Goal: Task Accomplishment & Management: Use online tool/utility

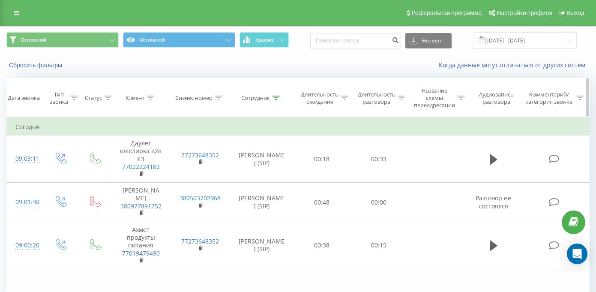
click at [384, 99] on div "Длительность разговора" at bounding box center [377, 98] width 38 height 15
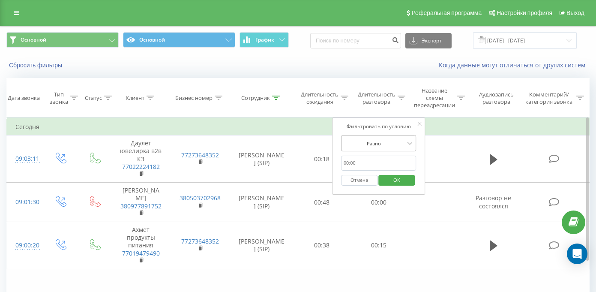
click at [376, 141] on div at bounding box center [374, 143] width 61 height 8
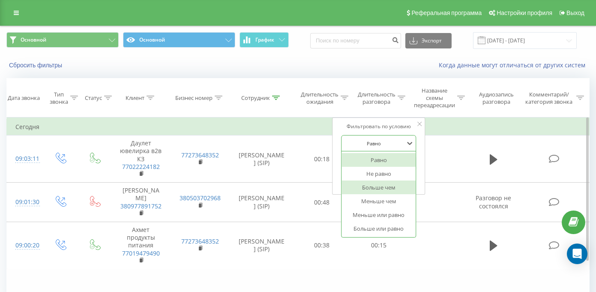
click at [376, 181] on div "Больше чем" at bounding box center [379, 187] width 75 height 14
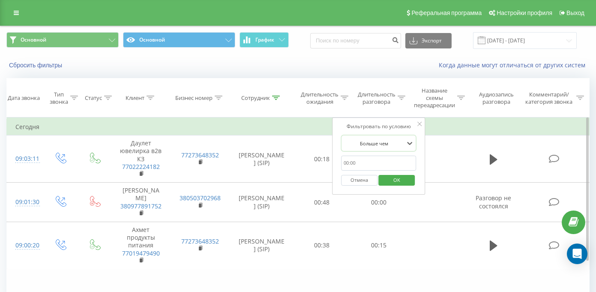
click at [371, 160] on input "text" at bounding box center [378, 163] width 75 height 15
type input "00:29"
click at [392, 180] on span "OK" at bounding box center [397, 179] width 24 height 13
